Goal: Communication & Community: Answer question/provide support

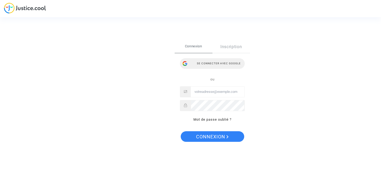
click at [205, 65] on div "Se connecter avec Google" at bounding box center [212, 63] width 65 height 11
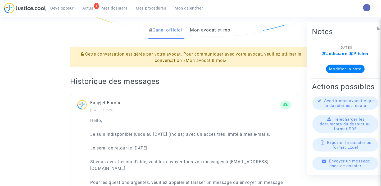
scroll to position [127, 0]
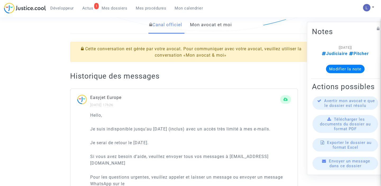
click at [201, 28] on link "Mon avocat et moi" at bounding box center [211, 24] width 42 height 17
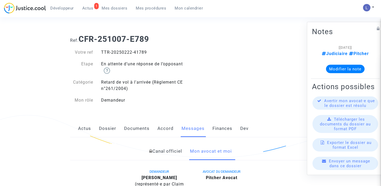
click at [168, 149] on link "Canal officiel" at bounding box center [165, 151] width 33 height 17
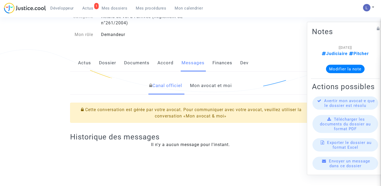
scroll to position [60, 0]
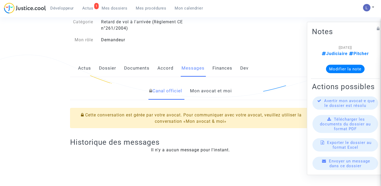
click at [209, 92] on link "Mon avocat et moi" at bounding box center [211, 90] width 42 height 17
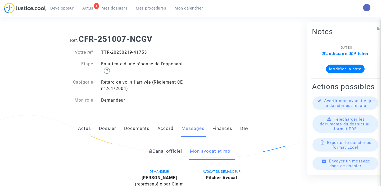
click at [139, 51] on div "TTR-20250219-41755" at bounding box center [143, 52] width 93 height 6
copy div "41755"
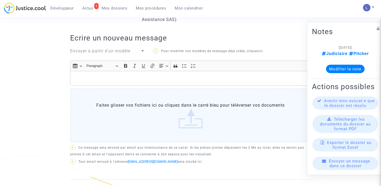
scroll to position [150, 0]
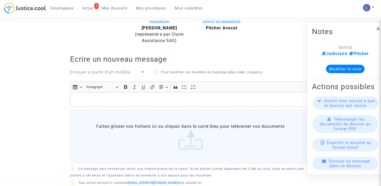
click at [99, 100] on p "Rich Text Editor, main" at bounding box center [191, 99] width 236 height 7
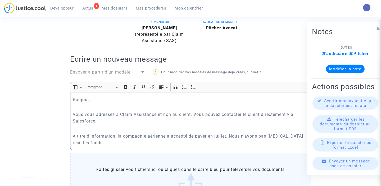
click at [230, 136] on p "A titre d'information, la compagnie aérienne a accepté de payer en juillet. Nou…" at bounding box center [191, 139] width 236 height 13
click at [90, 145] on p "A titre d'information, la compagnie aérienne a accepté de payer en juillet et n…" at bounding box center [191, 139] width 236 height 13
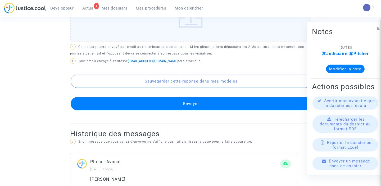
scroll to position [331, 0]
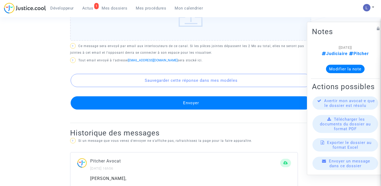
click at [138, 104] on button "Envoyer" at bounding box center [191, 102] width 241 height 13
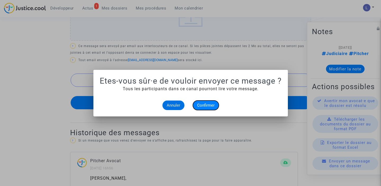
click at [210, 107] on span "Confirmer" at bounding box center [205, 105] width 17 height 5
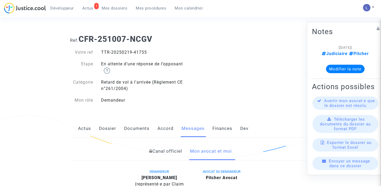
scroll to position [331, 0]
